Goal: Task Accomplishment & Management: Manage account settings

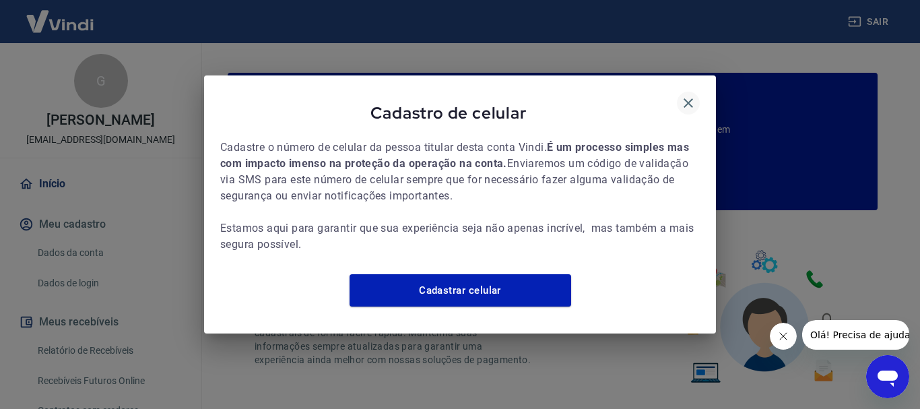
click at [684, 100] on icon "button" at bounding box center [688, 103] width 16 height 16
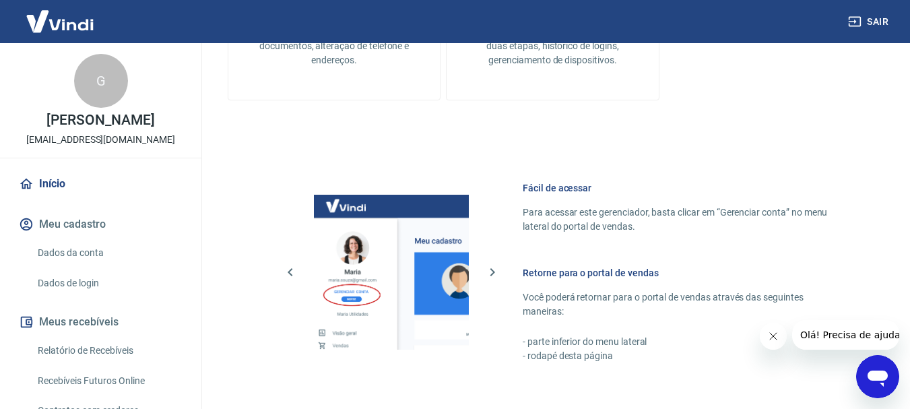
scroll to position [808, 0]
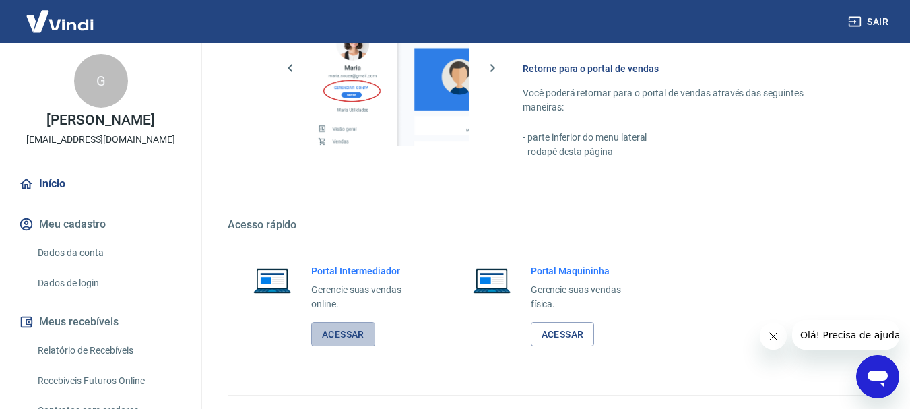
click at [351, 322] on link "Acessar" at bounding box center [343, 334] width 64 height 25
